Goal: Navigation & Orientation: Find specific page/section

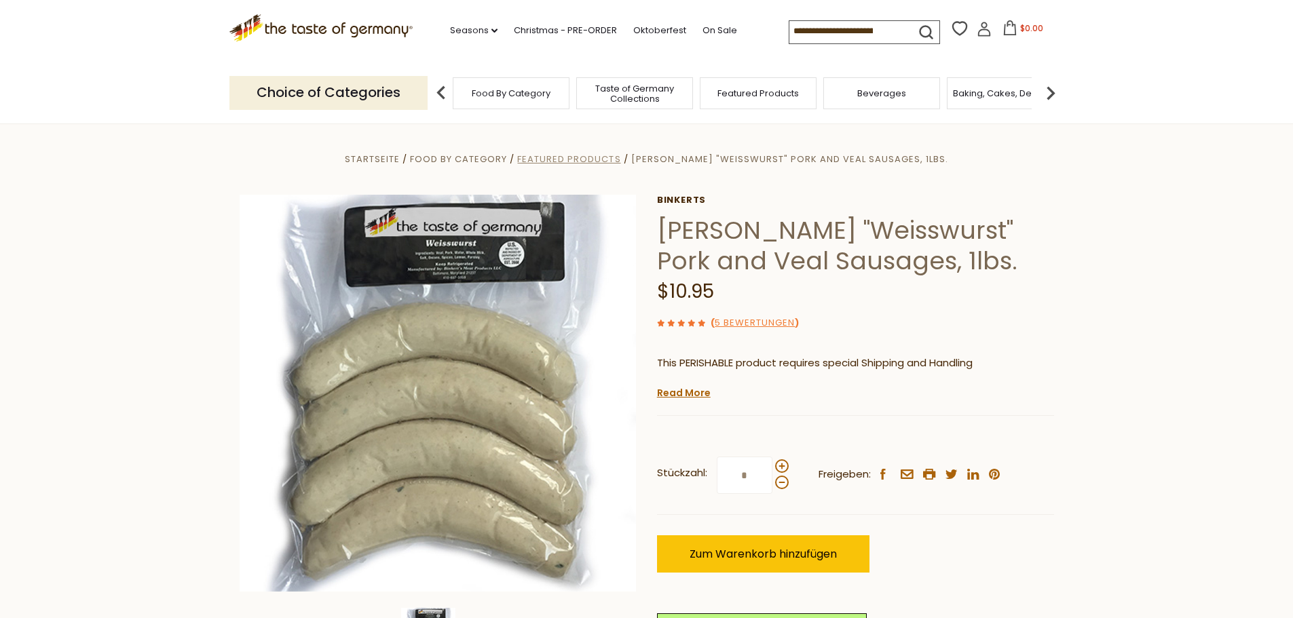
click at [595, 158] on span "Featured Products" at bounding box center [568, 159] width 103 height 13
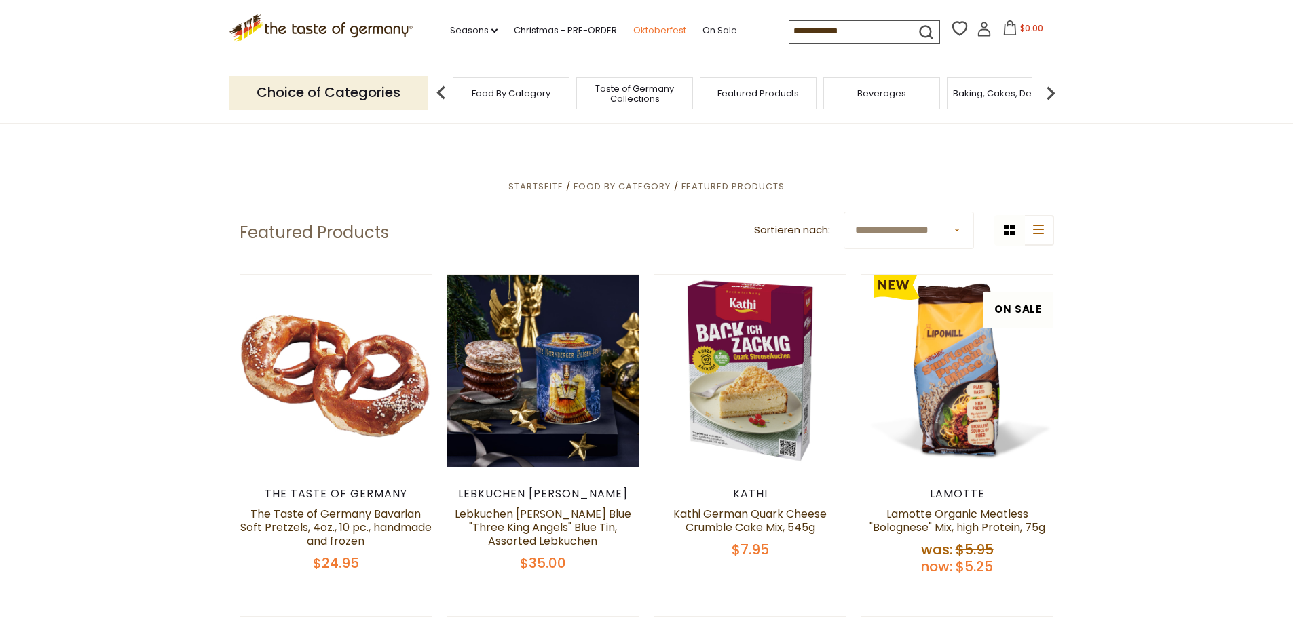
click at [654, 24] on link "Oktoberfest" at bounding box center [659, 30] width 53 height 15
